Goal: Transaction & Acquisition: Purchase product/service

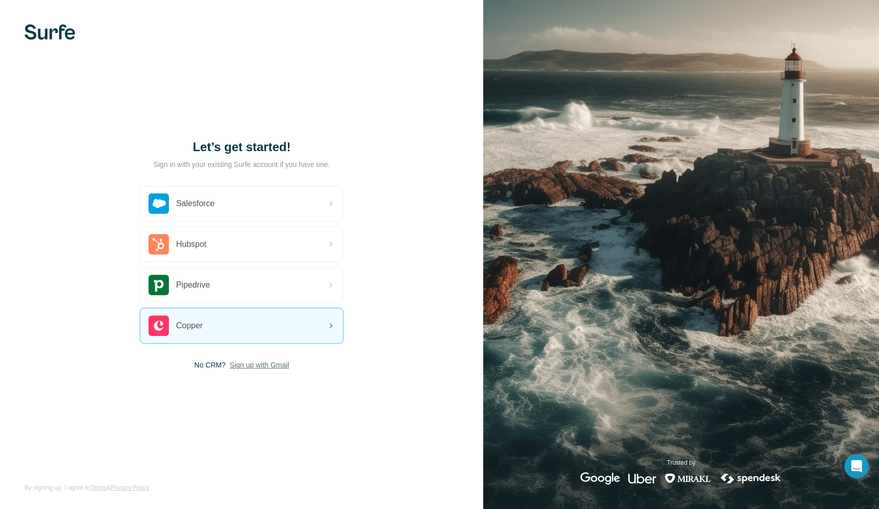
click at [267, 365] on span "Sign up with Gmail" at bounding box center [260, 365] width 60 height 10
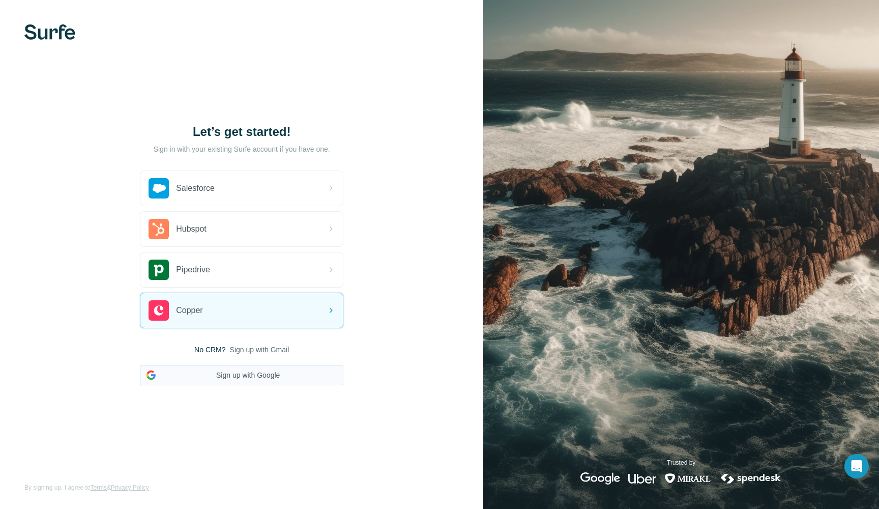
click at [263, 377] on button "Sign up with Google" at bounding box center [241, 375] width 203 height 20
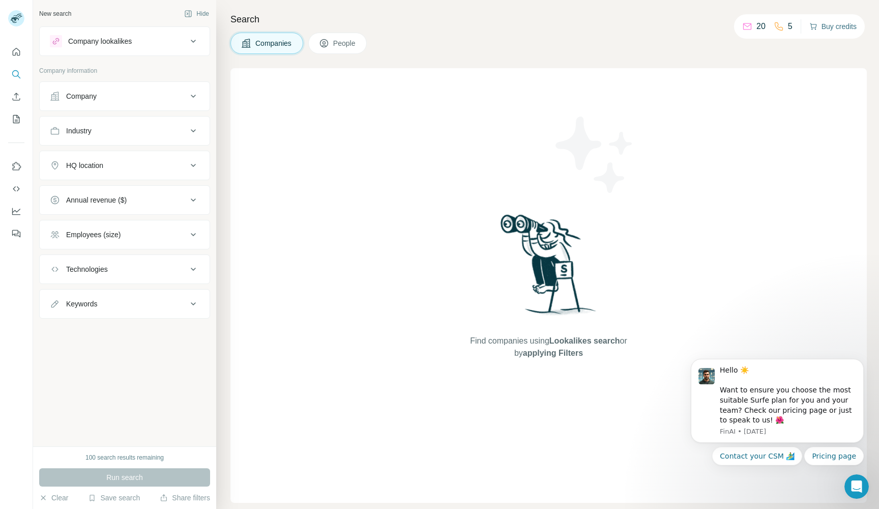
click at [838, 21] on button "Buy credits" at bounding box center [832, 26] width 47 height 14
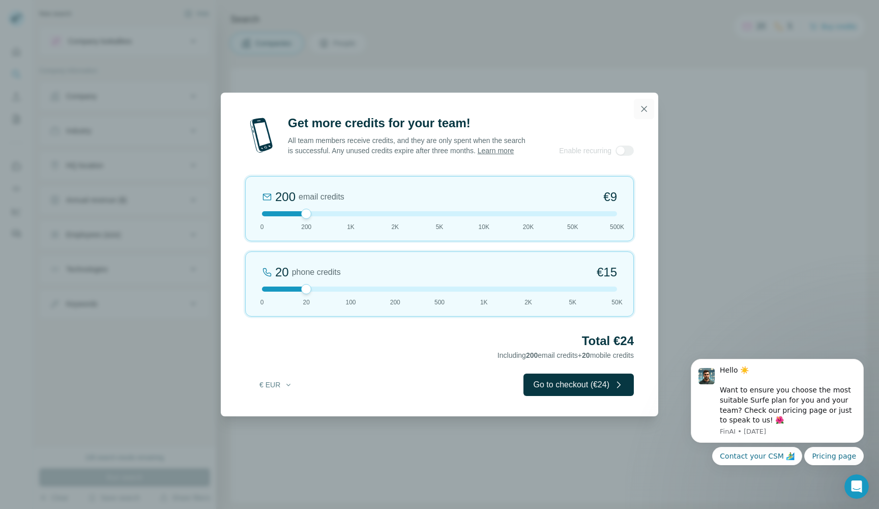
click at [646, 103] on button "button" at bounding box center [644, 109] width 20 height 20
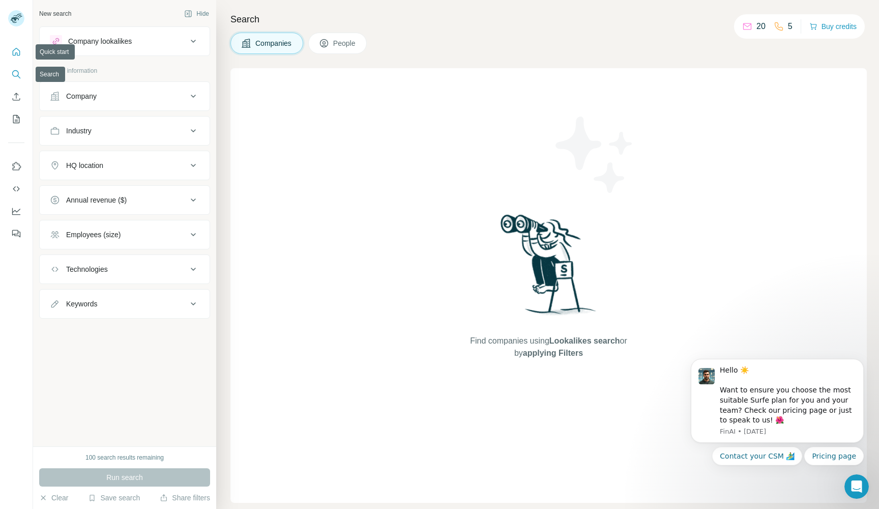
click at [11, 49] on button "Quick start" at bounding box center [16, 52] width 16 height 18
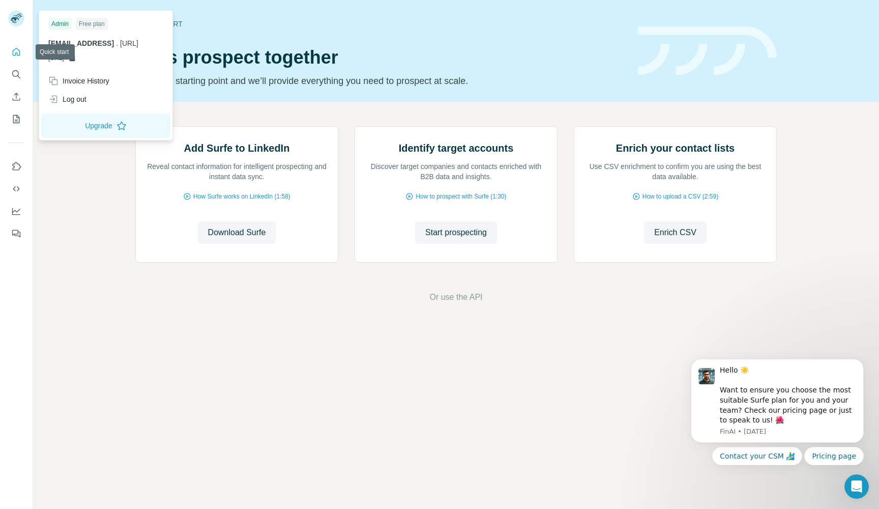
click at [20, 50] on icon "Quick start" at bounding box center [16, 52] width 10 height 10
click at [88, 123] on button "Upgrade" at bounding box center [105, 125] width 129 height 24
click at [88, 122] on button "Upgrade" at bounding box center [105, 125] width 129 height 24
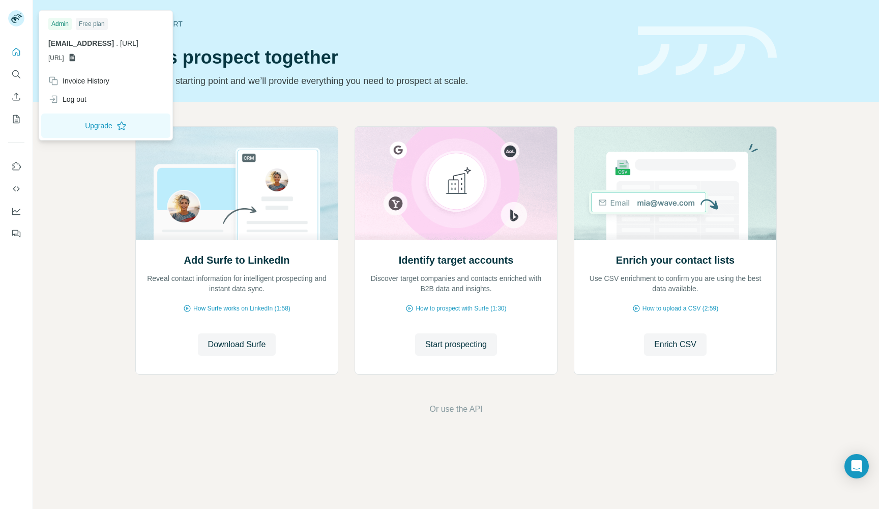
click at [14, 31] on div at bounding box center [18, 20] width 30 height 34
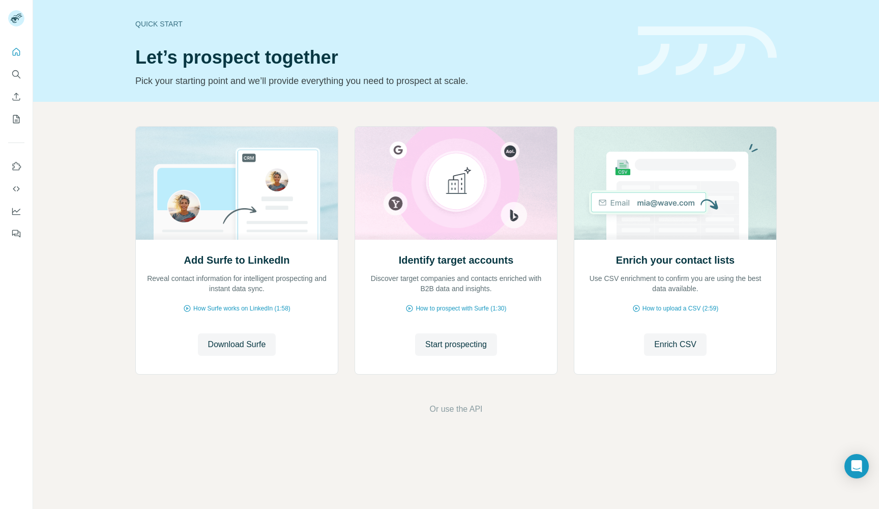
click at [17, 24] on rect at bounding box center [16, 18] width 16 height 16
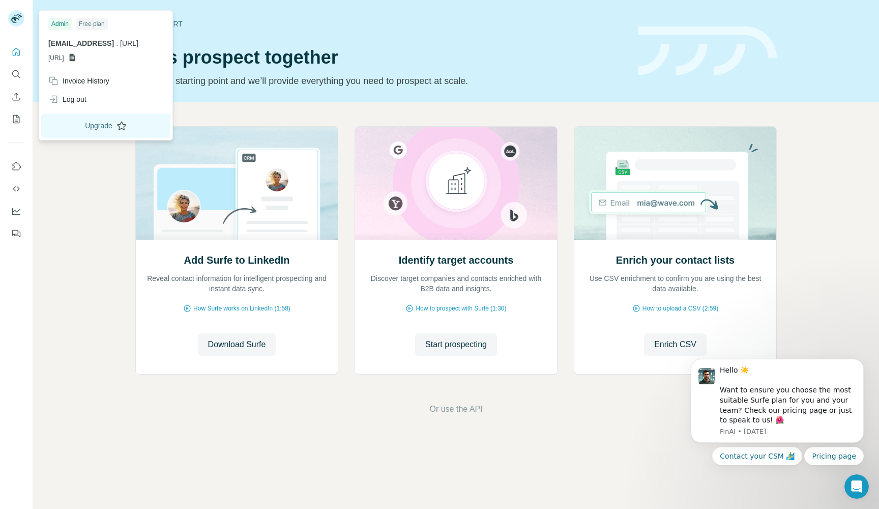
click at [91, 119] on button "Upgrade" at bounding box center [105, 125] width 129 height 24
click at [106, 284] on div "Add Surfe to LinkedIn Reveal contact information for intelligent prospecting an…" at bounding box center [456, 271] width 846 height 338
